Goal: Task Accomplishment & Management: Complete application form

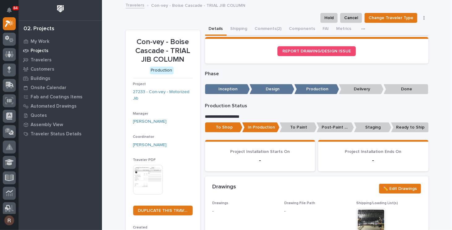
click at [43, 48] on div "Projects" at bounding box center [60, 50] width 80 height 9
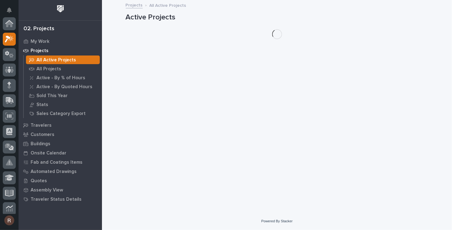
scroll to position [15, 0]
click at [10, 24] on icon at bounding box center [10, 23] width 5 height 6
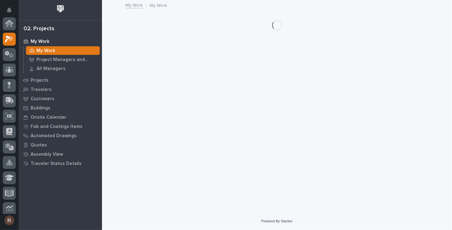
scroll to position [15, 0]
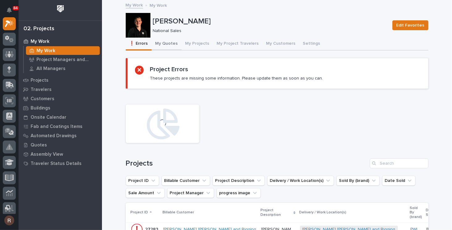
click at [165, 45] on button "My Quotes" at bounding box center [167, 44] width 30 height 13
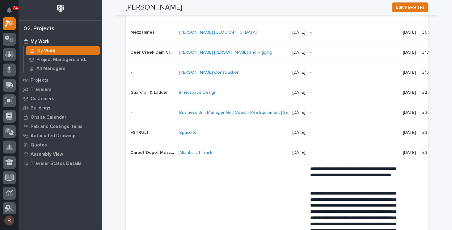
scroll to position [937, 0]
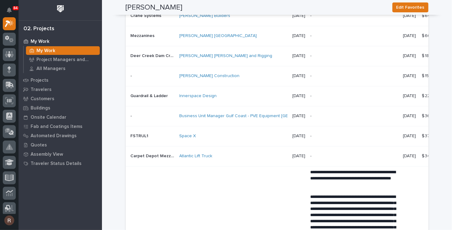
click at [207, 138] on div "Space X" at bounding box center [234, 136] width 108 height 5
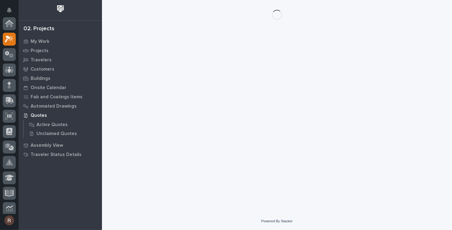
scroll to position [15, 0]
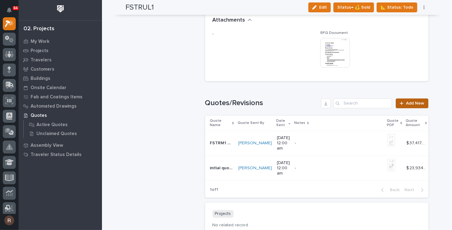
click at [403, 105] on div at bounding box center [403, 103] width 6 height 4
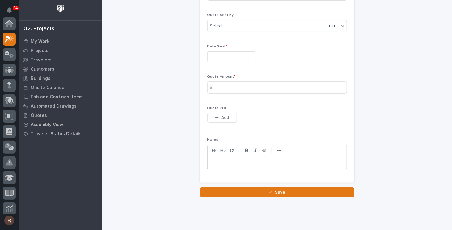
scroll to position [15, 0]
click at [233, 57] on input "text" at bounding box center [231, 57] width 49 height 11
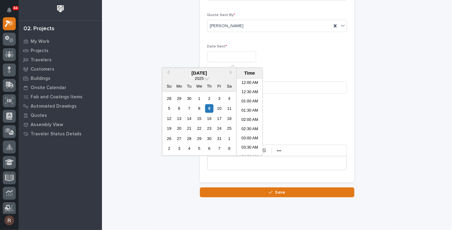
scroll to position [133, 0]
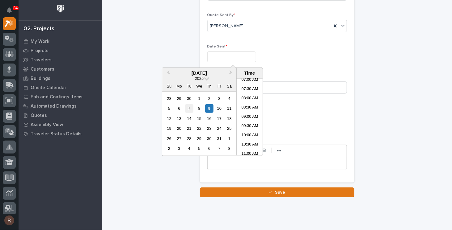
click at [191, 108] on div "7" at bounding box center [189, 108] width 8 height 8
type input "**********"
click at [299, 70] on div "**********" at bounding box center [277, 78] width 140 height 194
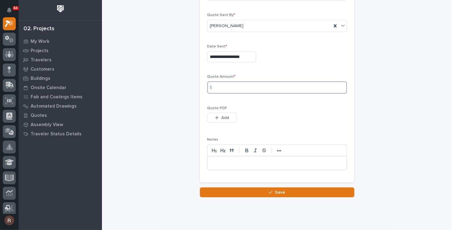
click at [232, 87] on input at bounding box center [277, 88] width 140 height 12
drag, startPoint x: 434, startPoint y: 103, endPoint x: 238, endPoint y: 114, distance: 196.5
click at [434, 103] on div "**********" at bounding box center [277, 83] width 350 height 289
click at [219, 88] on input at bounding box center [277, 88] width 140 height 12
type input "36920"
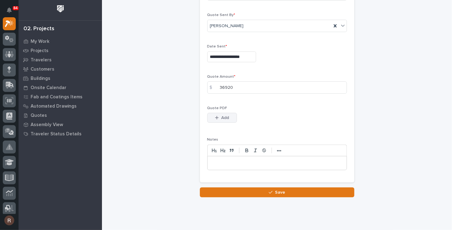
click at [214, 113] on button "Add" at bounding box center [222, 118] width 30 height 10
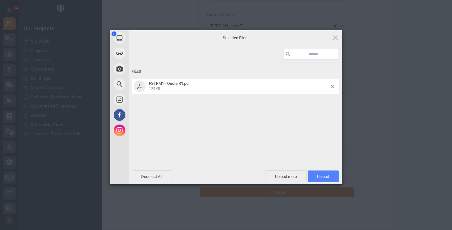
click at [323, 177] on span "Upload 1" at bounding box center [323, 177] width 12 height 5
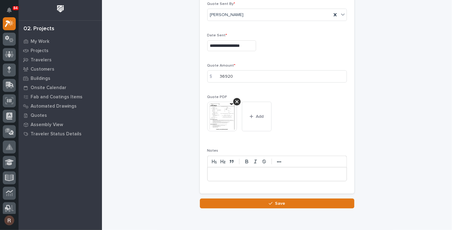
scroll to position [0, 0]
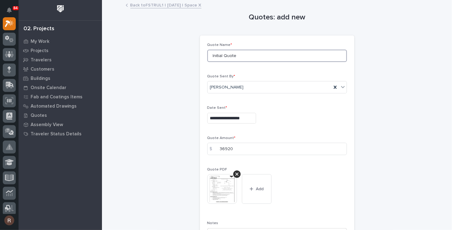
drag, startPoint x: 238, startPoint y: 58, endPoint x: 132, endPoint y: 56, distance: 105.4
click at [132, 56] on div "**********" at bounding box center [277, 141] width 303 height 281
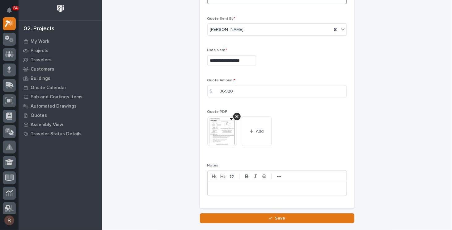
scroll to position [98, 0]
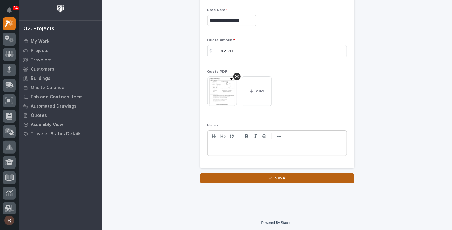
type input "FSTRM1 R1"
click at [254, 174] on button "Save" at bounding box center [277, 179] width 154 height 10
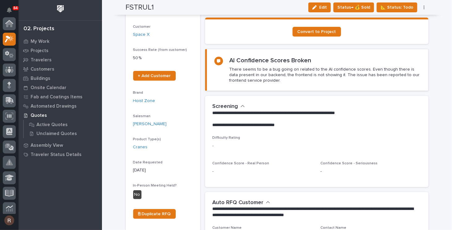
scroll to position [15, 0]
